Goal: Transaction & Acquisition: Purchase product/service

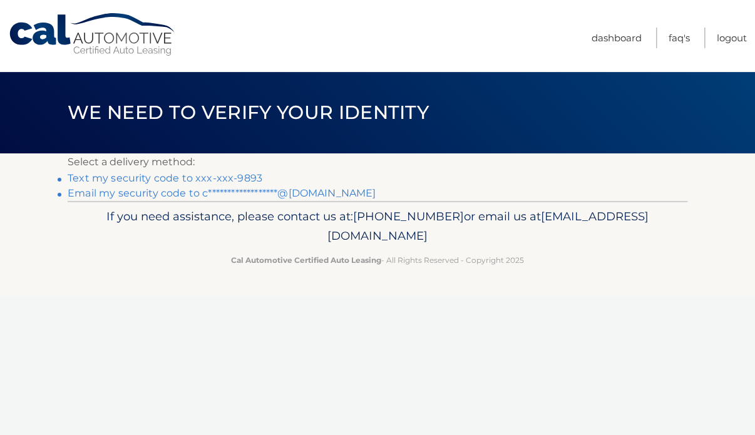
click at [237, 176] on link "Text my security code to xxx-xxx-9893" at bounding box center [165, 178] width 195 height 12
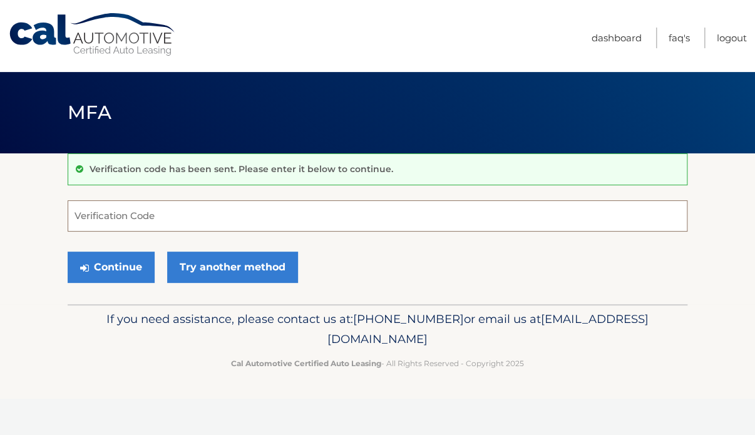
click at [160, 205] on input "Verification Code" at bounding box center [378, 215] width 620 height 31
type input "159582"
click at [68, 252] on button "Continue" at bounding box center [111, 267] width 87 height 31
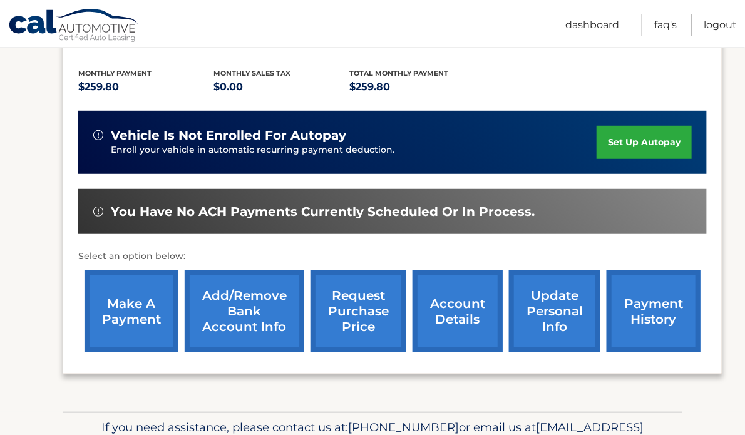
scroll to position [253, 0]
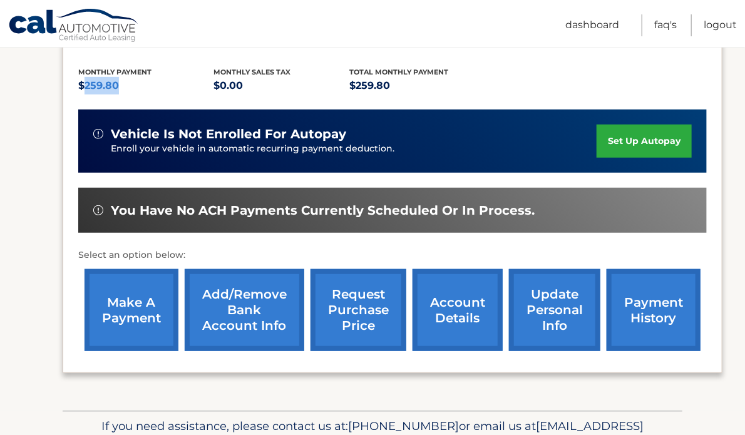
drag, startPoint x: 122, startPoint y: 84, endPoint x: 81, endPoint y: 83, distance: 40.7
click at [81, 83] on p "$259.80" at bounding box center [146, 86] width 136 height 18
copy p "259.80"
click at [138, 309] on link "make a payment" at bounding box center [131, 310] width 94 height 82
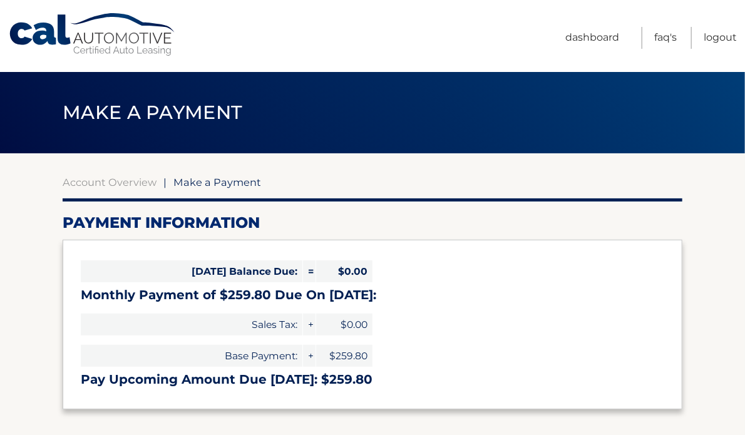
select select "YTA3MDM4NmUtYjBiMy00OGFhLWIwMmMtNWZkNzQ2Nzc0YjIz"
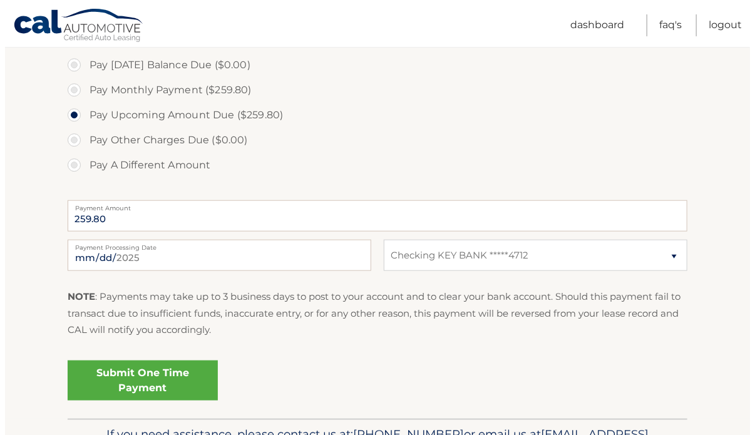
scroll to position [380, 0]
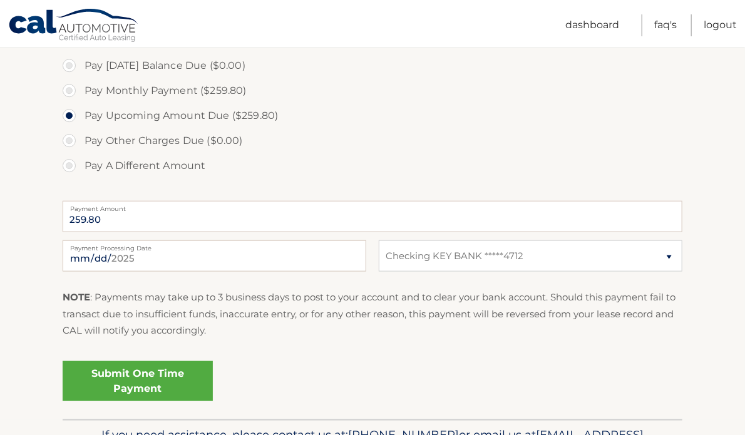
click at [155, 396] on link "Submit One Time Payment" at bounding box center [138, 381] width 150 height 40
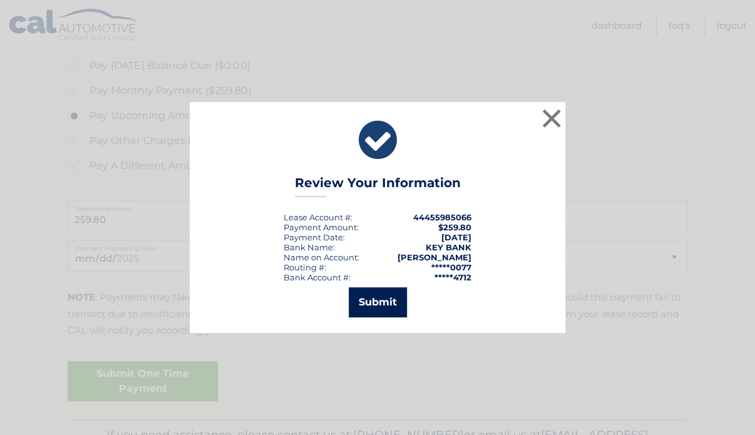
click at [375, 300] on button "Submit" at bounding box center [378, 302] width 58 height 30
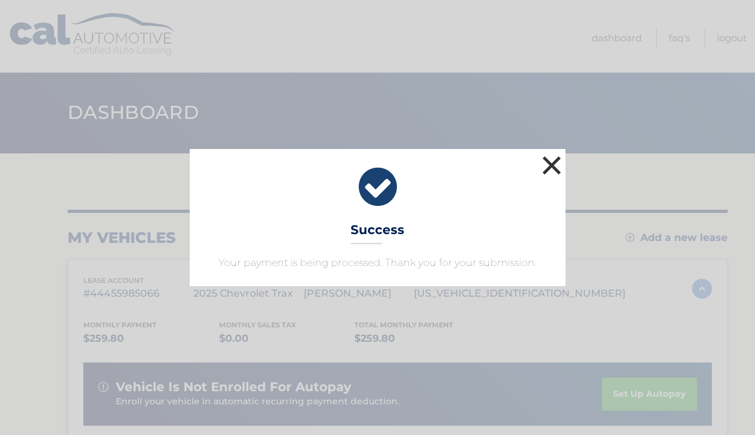
click at [556, 168] on button "×" at bounding box center [551, 165] width 25 height 25
